Goal: Task Accomplishment & Management: Complete application form

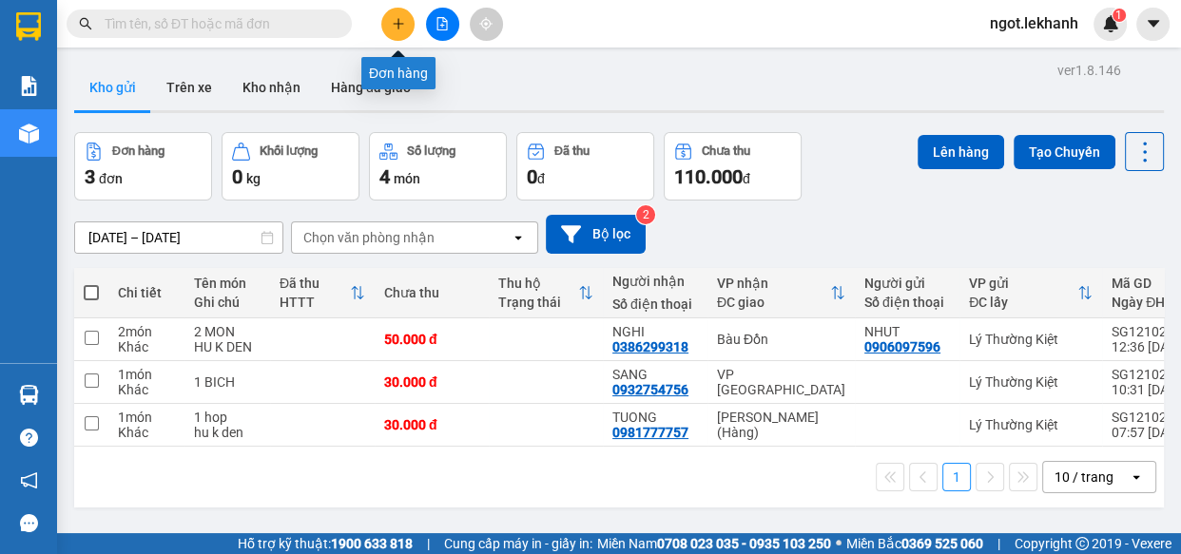
click at [393, 28] on icon "plus" at bounding box center [398, 23] width 13 height 13
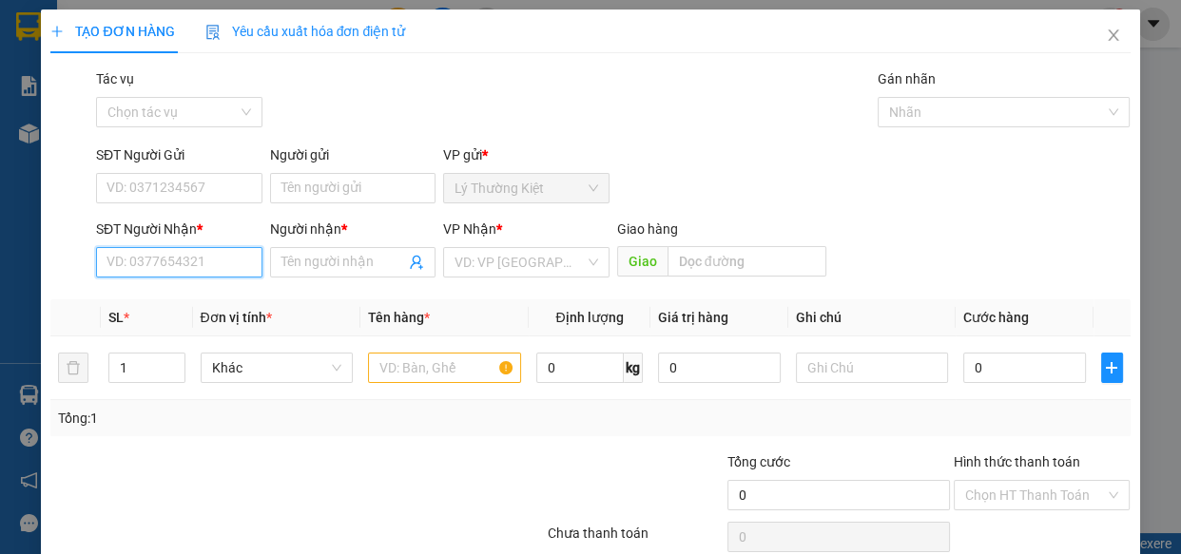
click at [219, 257] on input "SĐT Người Nhận *" at bounding box center [179, 262] width 166 height 30
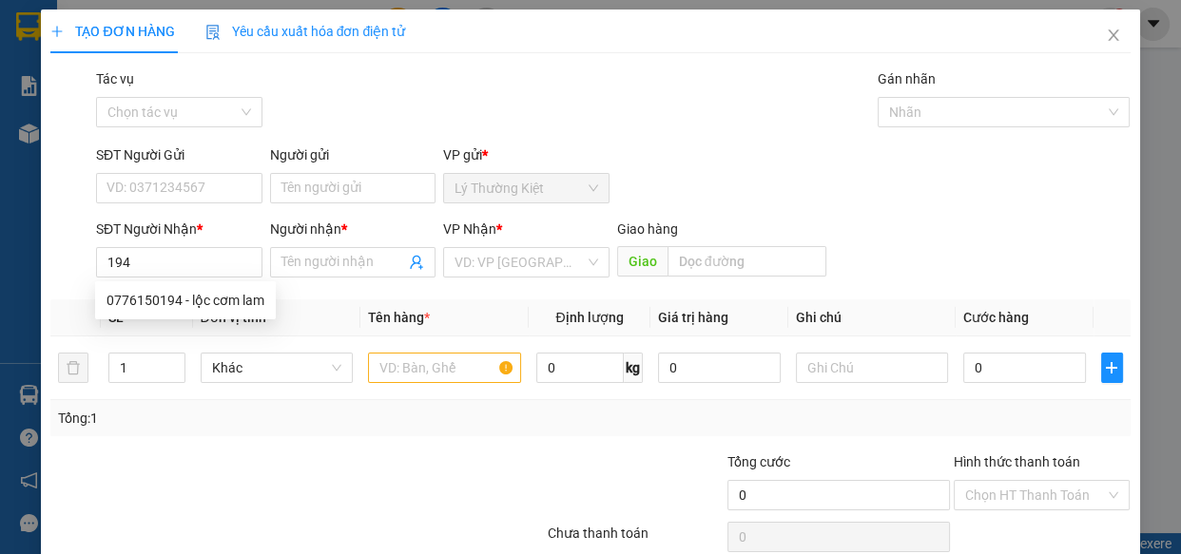
click at [201, 280] on div "SĐT Người Nhận * 194" at bounding box center [179, 252] width 166 height 67
click at [206, 313] on span "Đơn vị tính *" at bounding box center [236, 317] width 71 height 15
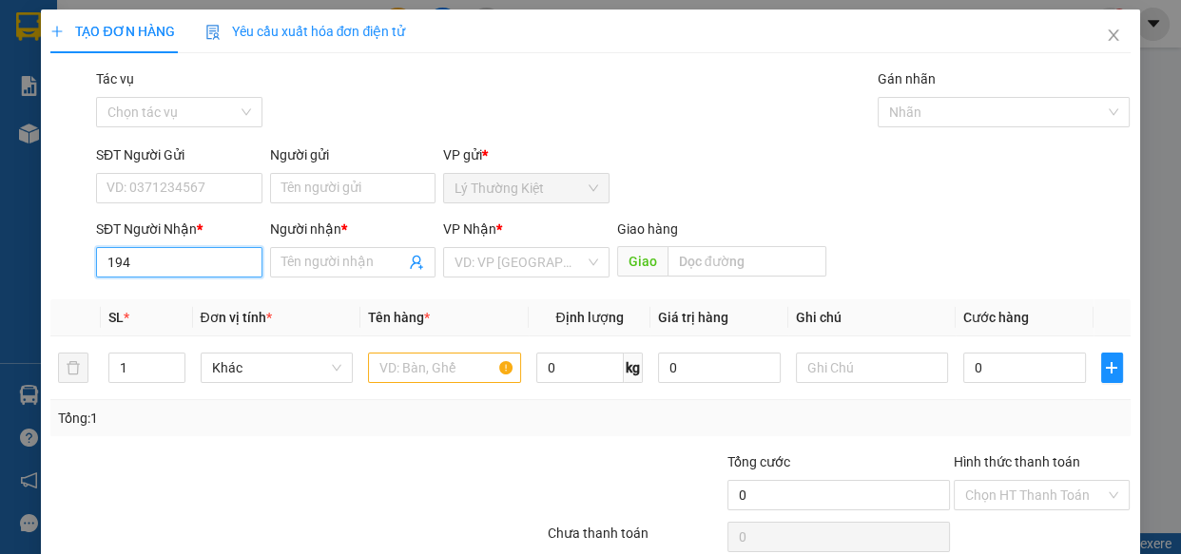
click at [186, 260] on input "194" at bounding box center [179, 262] width 166 height 30
click at [173, 312] on div "0776150194 - lộc cơm lam" at bounding box center [185, 300] width 181 height 30
type input "0776150194"
type input "lộc cơm lam"
type input "50.000"
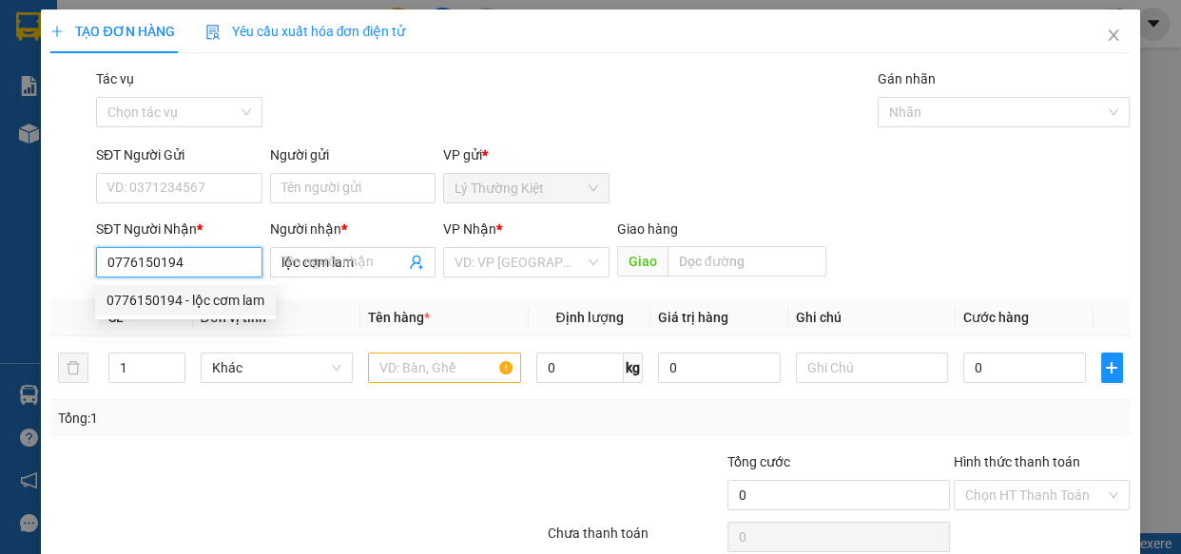
type input "50.000"
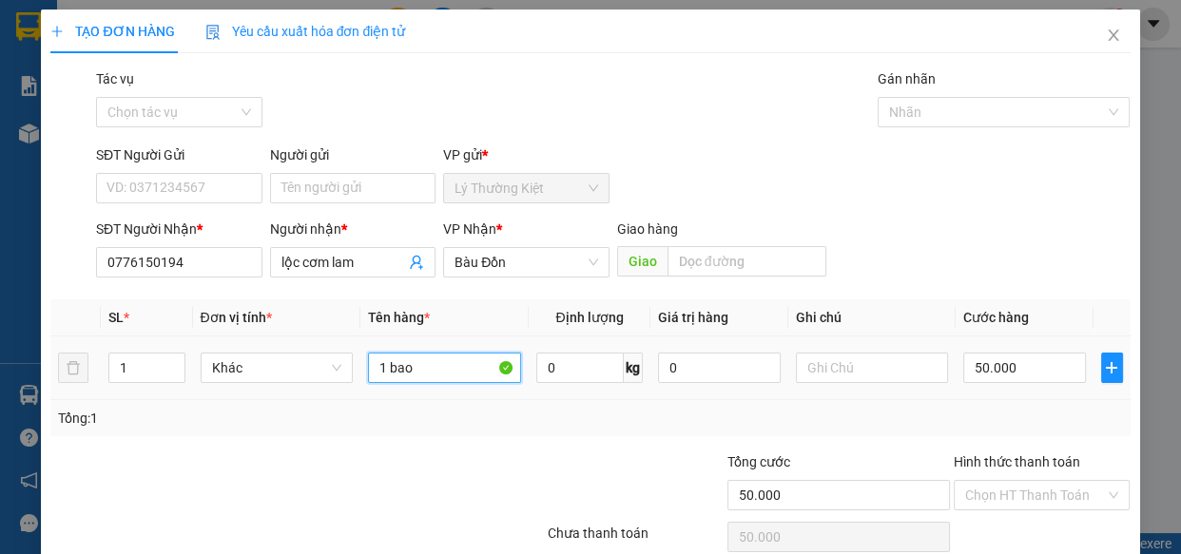
click at [408, 374] on input "1 bao" at bounding box center [444, 368] width 153 height 30
type input "1"
click at [177, 365] on span "Decrease Value" at bounding box center [174, 373] width 21 height 17
type input "2 bao"
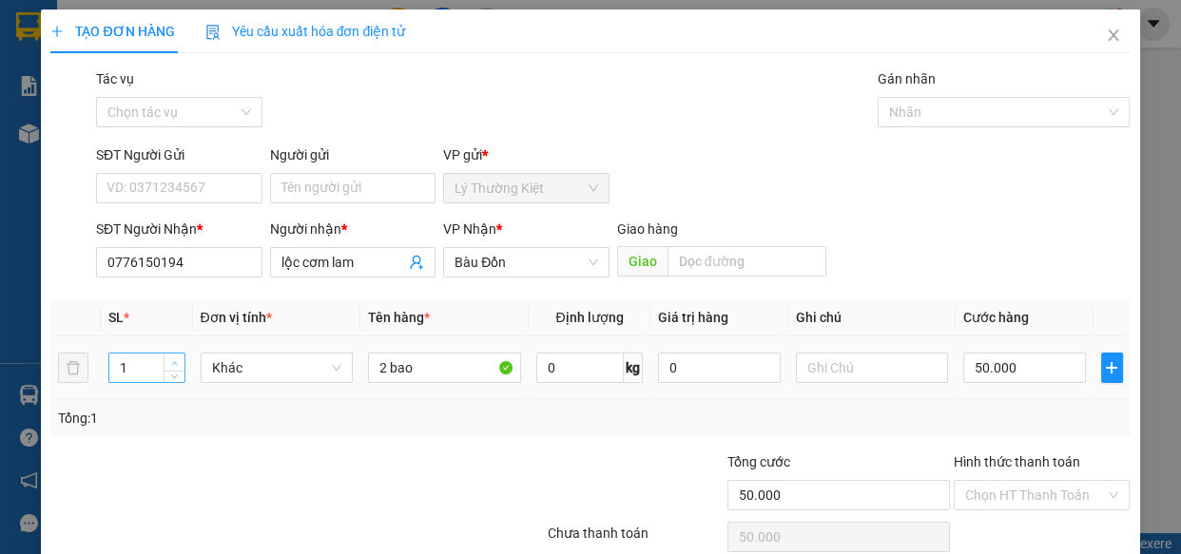
type input "2"
click at [176, 358] on span "up" at bounding box center [174, 363] width 11 height 11
drag, startPoint x: 1001, startPoint y: 370, endPoint x: 988, endPoint y: 375, distance: 13.2
click at [1000, 371] on input "50.000" at bounding box center [1024, 368] width 123 height 30
type input "1"
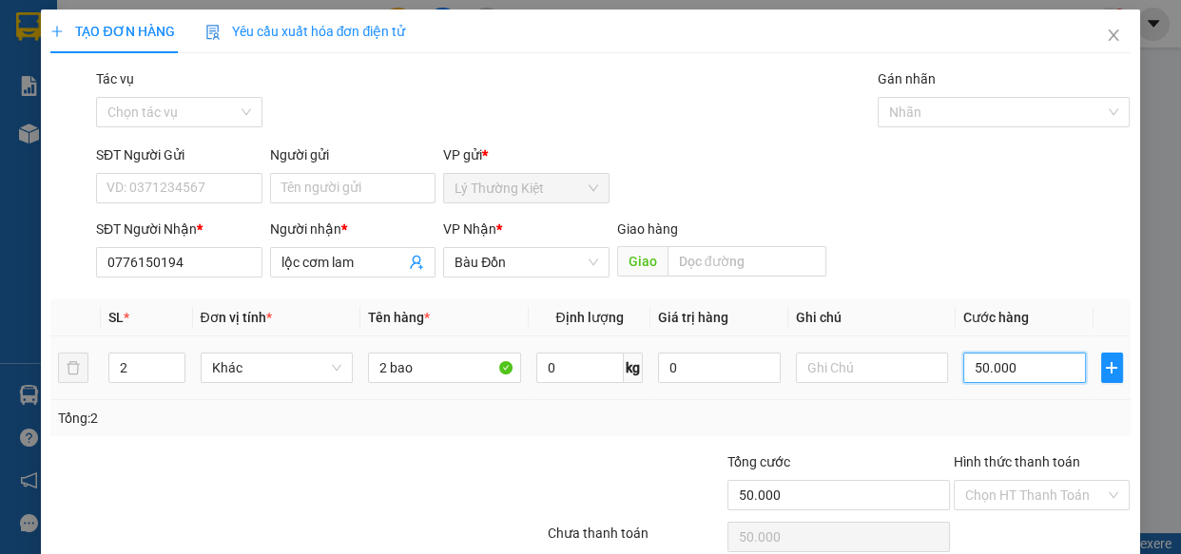
type input "1"
type input "10"
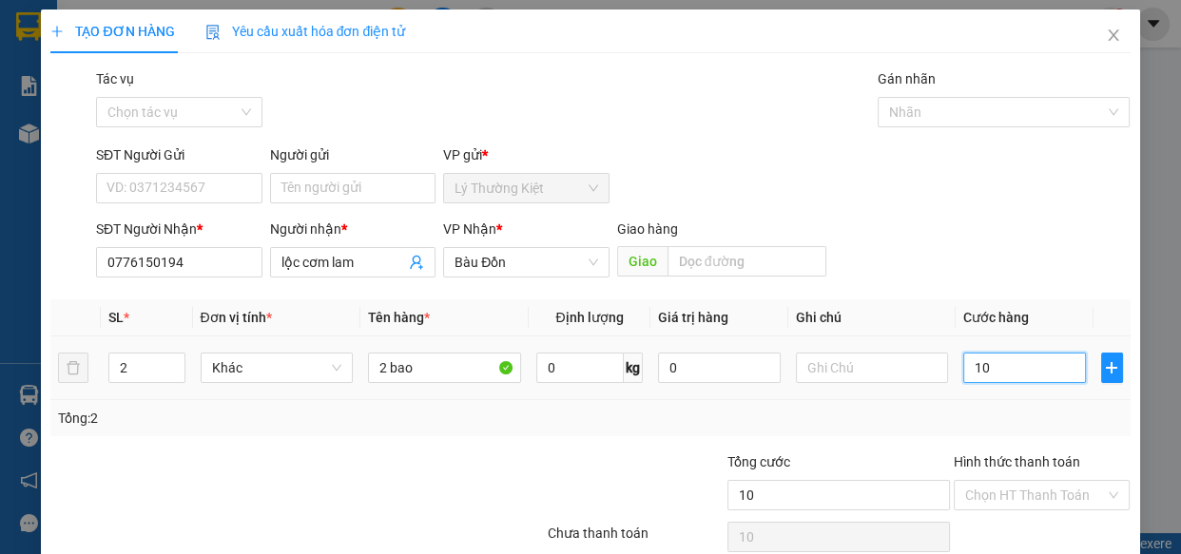
type input "100"
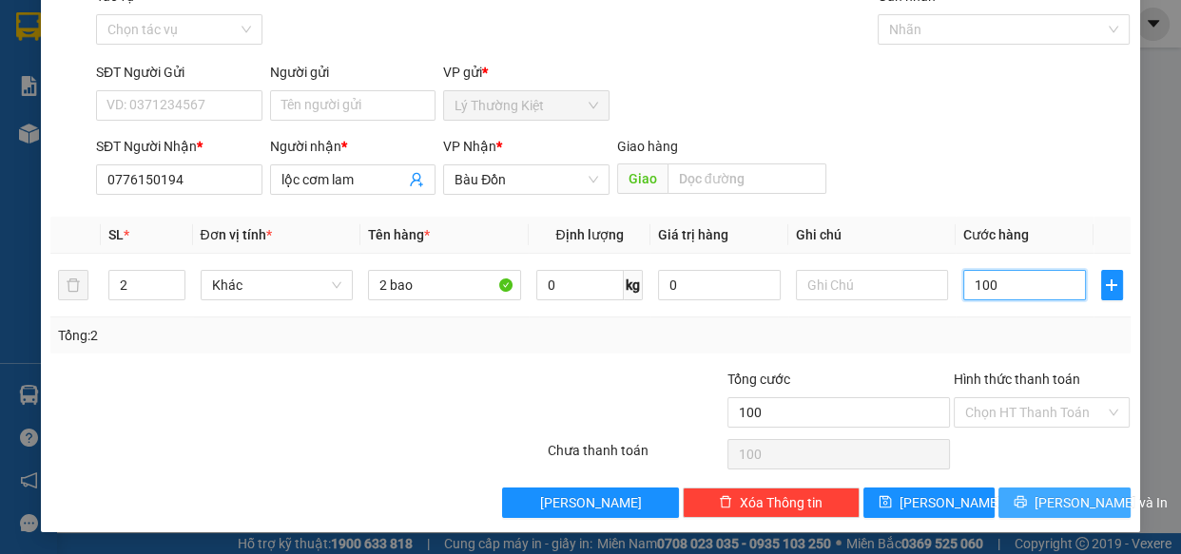
type input "100"
type input "100.000"
click at [1046, 506] on span "[PERSON_NAME] và In" at bounding box center [1101, 503] width 133 height 21
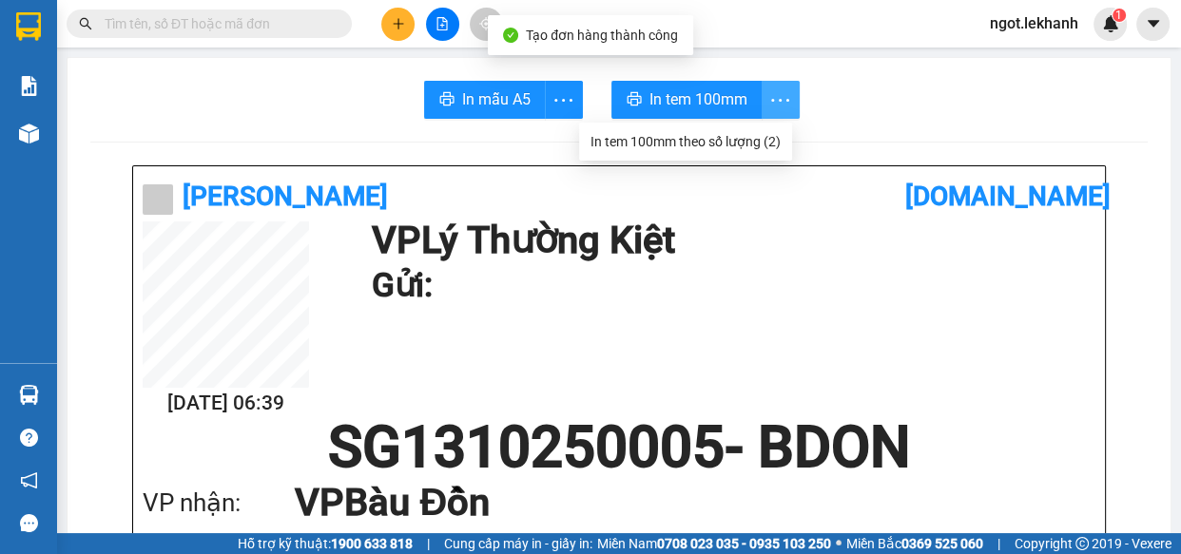
click at [779, 88] on icon "more" at bounding box center [780, 100] width 24 height 24
click at [767, 133] on div "In tem 100mm theo số lượng (2)" at bounding box center [686, 141] width 190 height 21
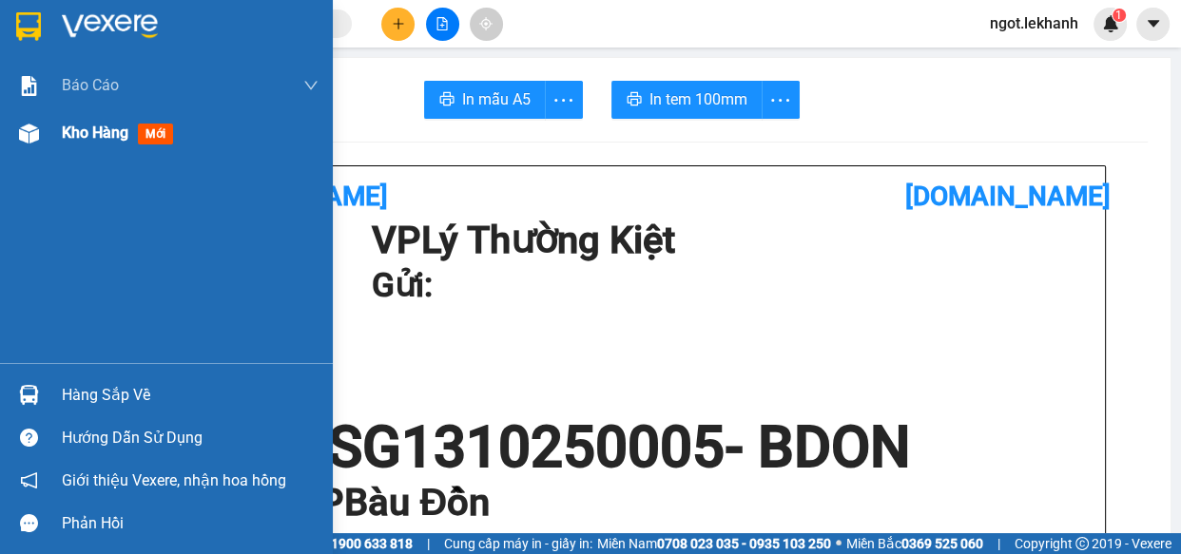
click at [44, 130] on div at bounding box center [28, 133] width 33 height 33
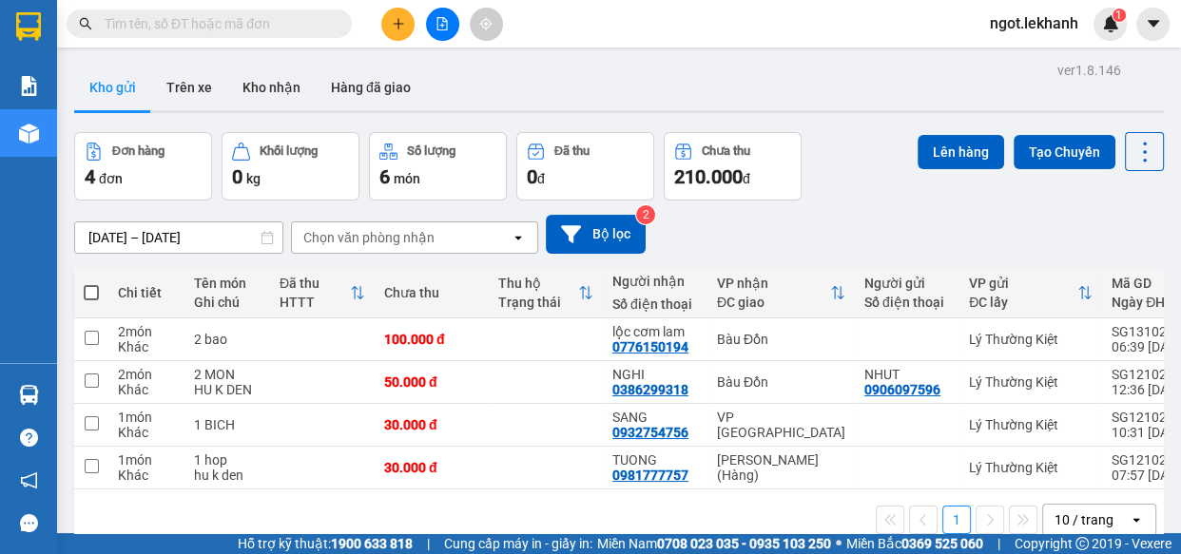
click at [218, 245] on div "ver 1.8.146 Kho gửi Trên xe Kho nhận Hàng đã giao Đơn hàng 4 đơn Khối lượng 0 k…" at bounding box center [619, 334] width 1105 height 554
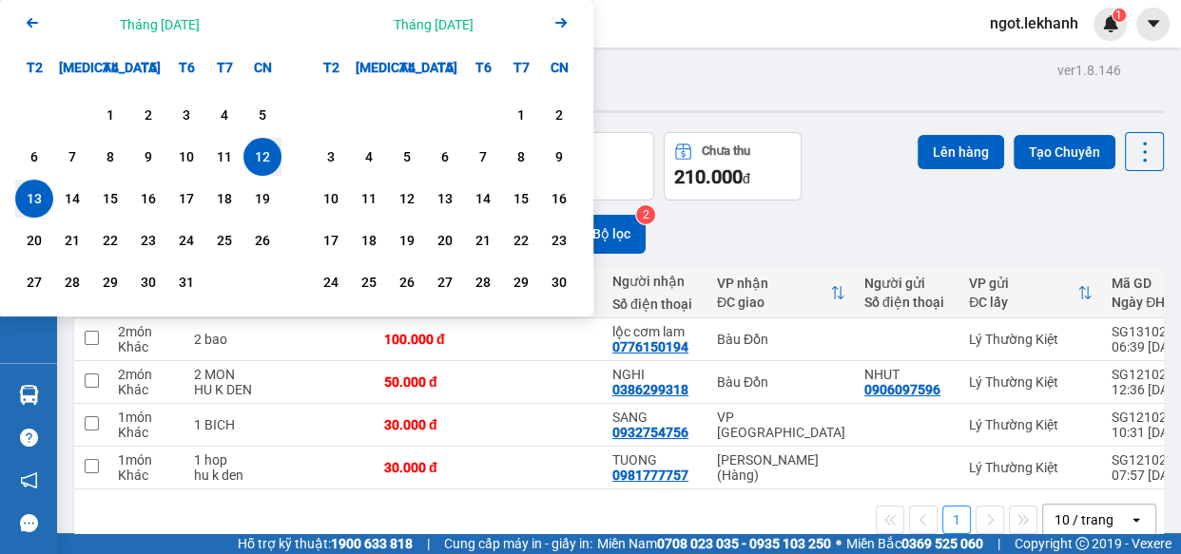
click at [24, 192] on div "13" at bounding box center [34, 198] width 27 height 23
type input "[DATE] – [DATE]"
